Goal: Task Accomplishment & Management: Manage account settings

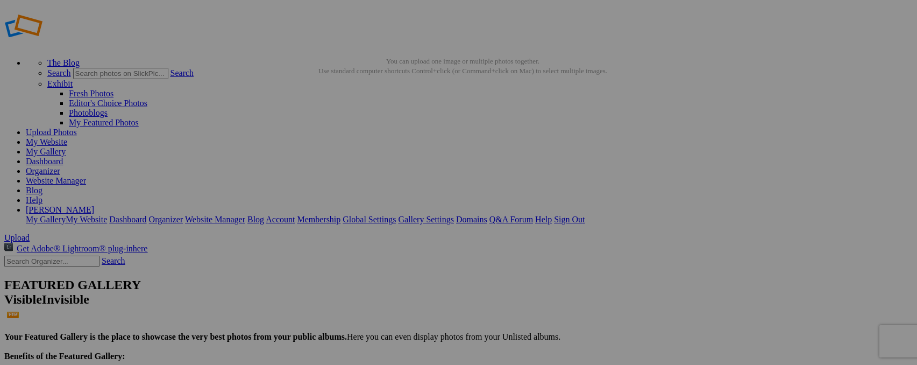
type input "_"
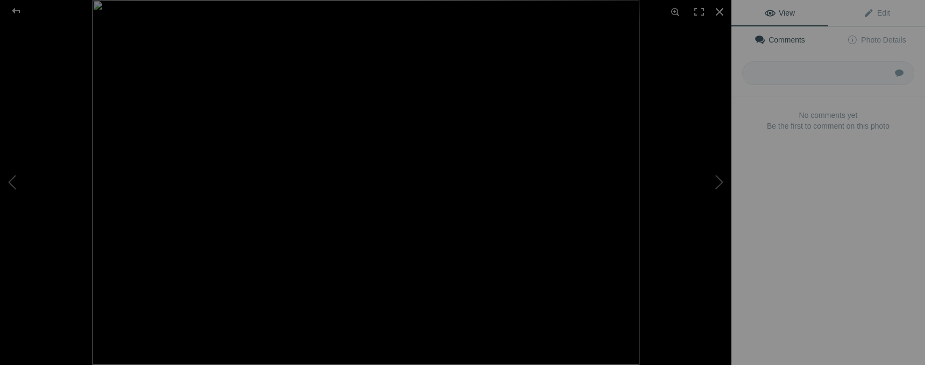
type input "[DEMOGRAPHIC_DATA] Hippopotamous, Zimanga"
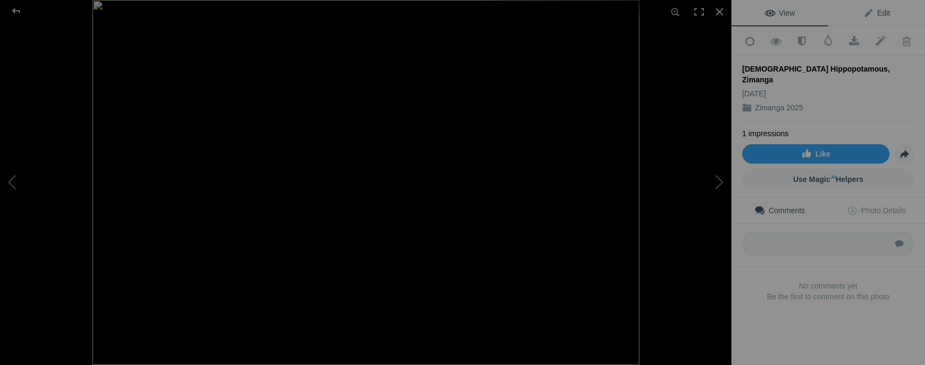
click at [887, 16] on link "Edit" at bounding box center [876, 13] width 97 height 26
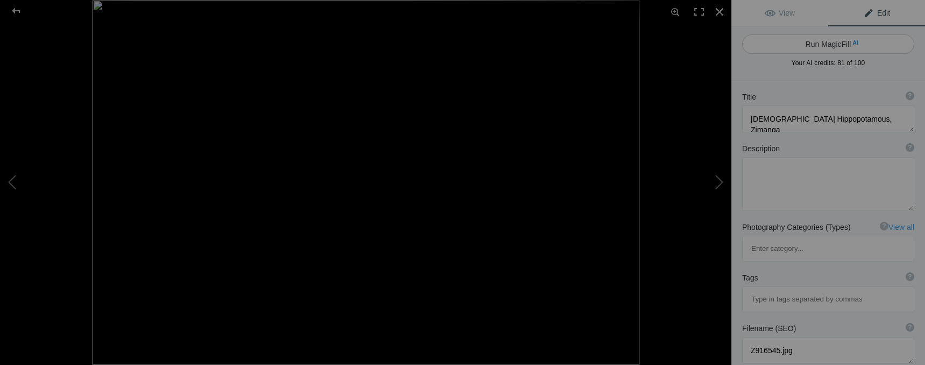
click at [830, 48] on button "Run MagicFill AI" at bounding box center [828, 43] width 172 height 19
type textarea "Majestic [DEMOGRAPHIC_DATA] Hippopotamus Splashing in Zimanga"
type textarea "Witness the raw power and beauty of a [DEMOGRAPHIC_DATA] hippopotamus as it spl…"
type textarea "[DEMOGRAPHIC_DATA]-hippopotamus-splashing-zimanga.jpg"
type textarea "A [DEMOGRAPHIC_DATA] hippopotamus splashing water with its mouth wide open in […"
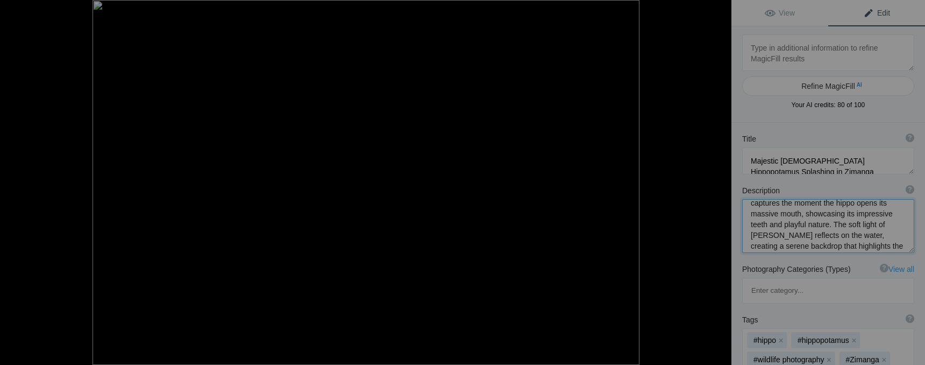
scroll to position [68, 0]
click at [808, 208] on textarea at bounding box center [828, 226] width 172 height 54
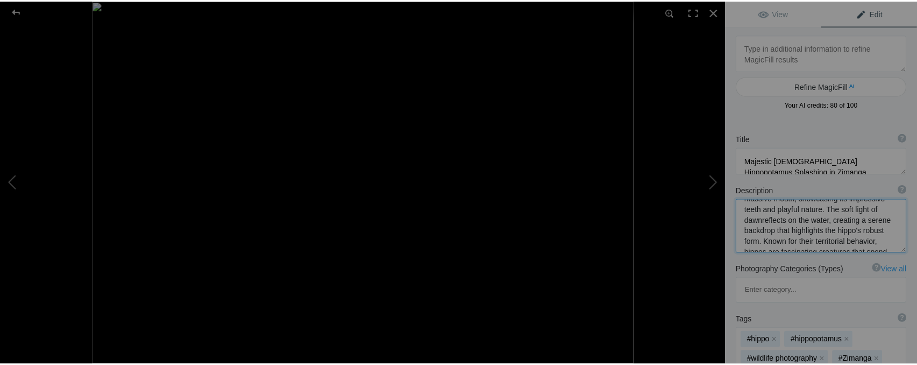
scroll to position [1, 0]
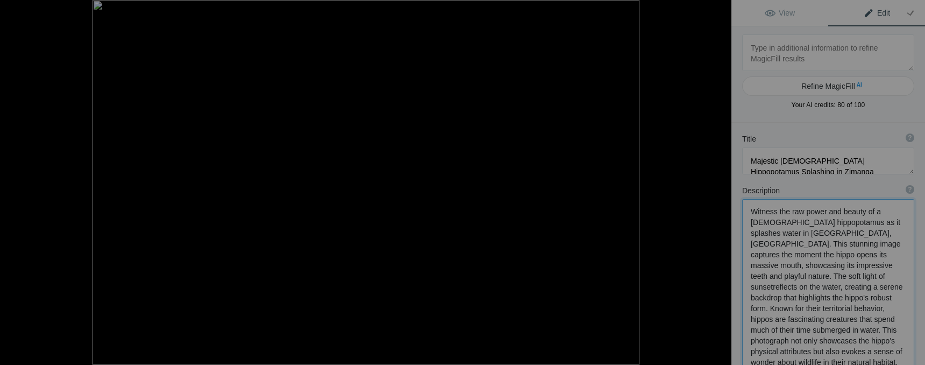
type textarea "Witness the raw power and beauty of a [DEMOGRAPHIC_DATA] hippopotamus as it spl…"
drag, startPoint x: 899, startPoint y: 350, endPoint x: 899, endPoint y: 362, distance: 12.4
click at [22, 9] on div at bounding box center [16, 11] width 39 height 22
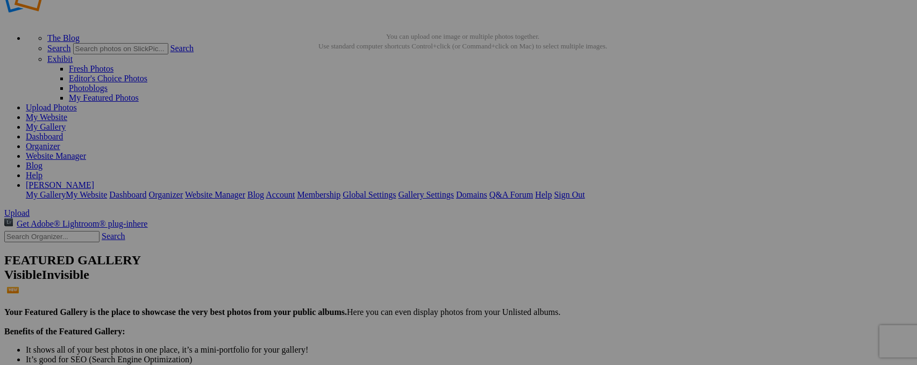
scroll to position [0, 0]
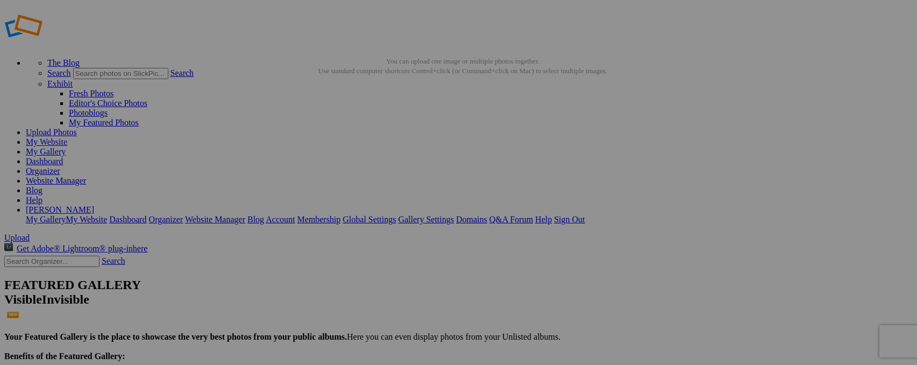
click at [63, 156] on link "Dashboard" at bounding box center [44, 160] width 37 height 9
